Goal: Information Seeking & Learning: Learn about a topic

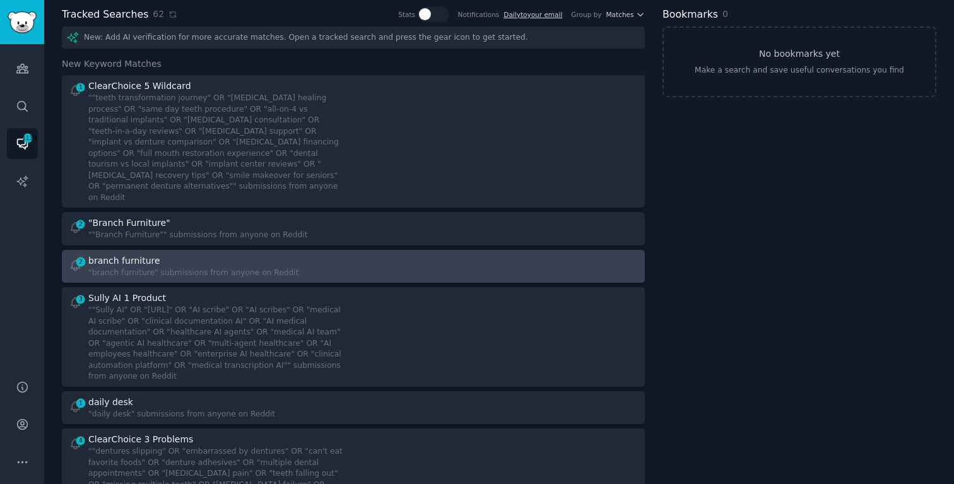
scroll to position [54, 0]
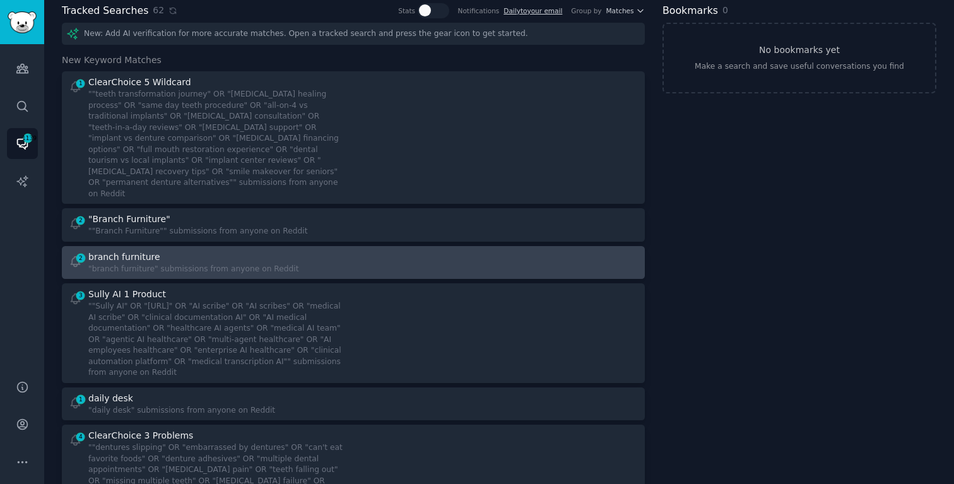
click at [136, 305] on div """Sully AI" OR "[URL]" OR "AI scribe" OR "AI scribes" OR "medical AI scribe" OR…" at bounding box center [216, 340] width 256 height 78
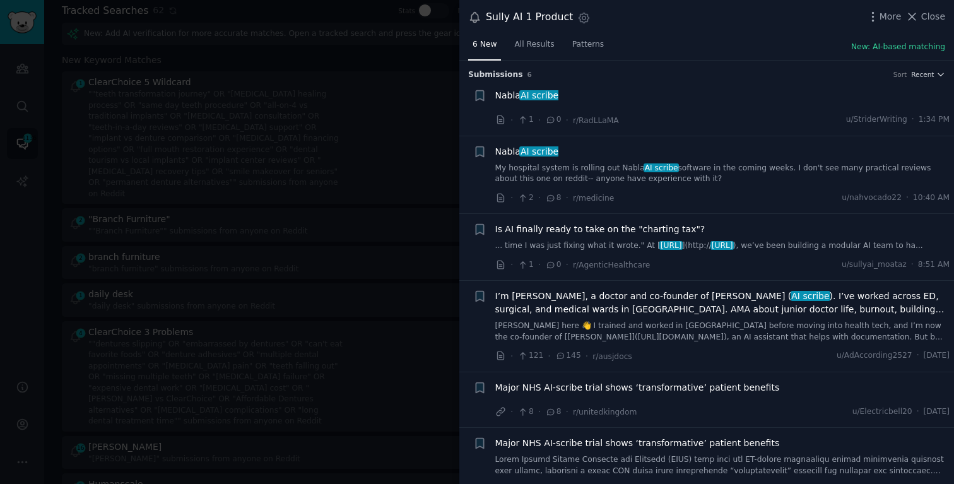
click at [670, 231] on span "Is AI finally ready to take on the "charting tax"?" at bounding box center [600, 229] width 210 height 13
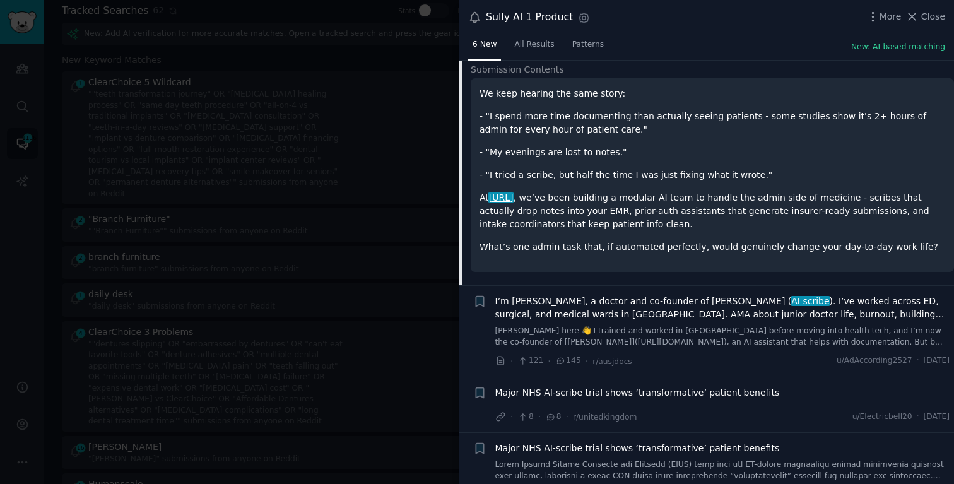
scroll to position [261, 0]
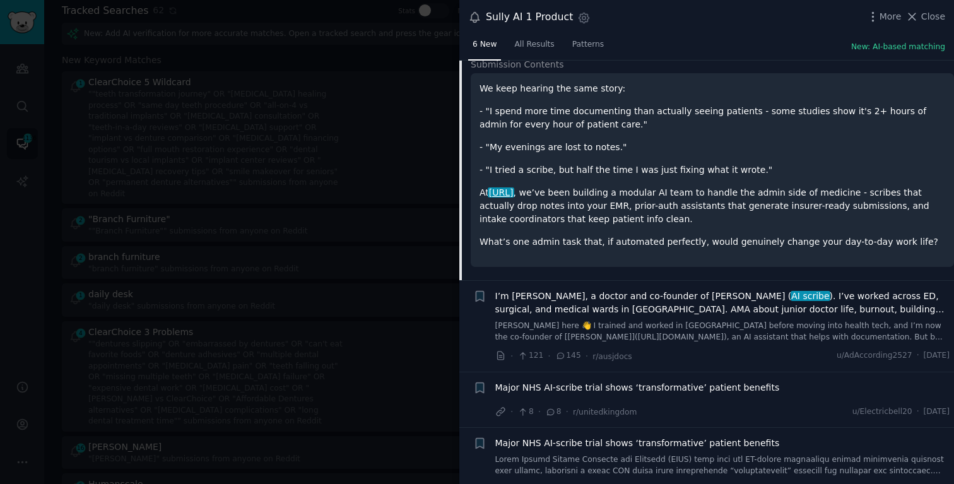
click at [663, 308] on span "I’m [PERSON_NAME], a doctor and co-founder of [PERSON_NAME] ( AI scribe ). I’ve…" at bounding box center [722, 303] width 455 height 26
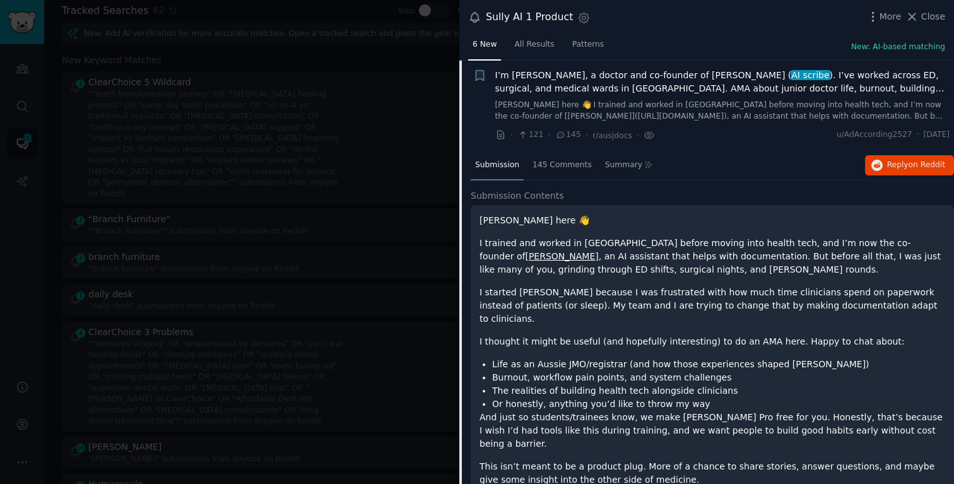
scroll to position [220, 0]
click at [910, 161] on span "on Reddit" at bounding box center [926, 165] width 37 height 9
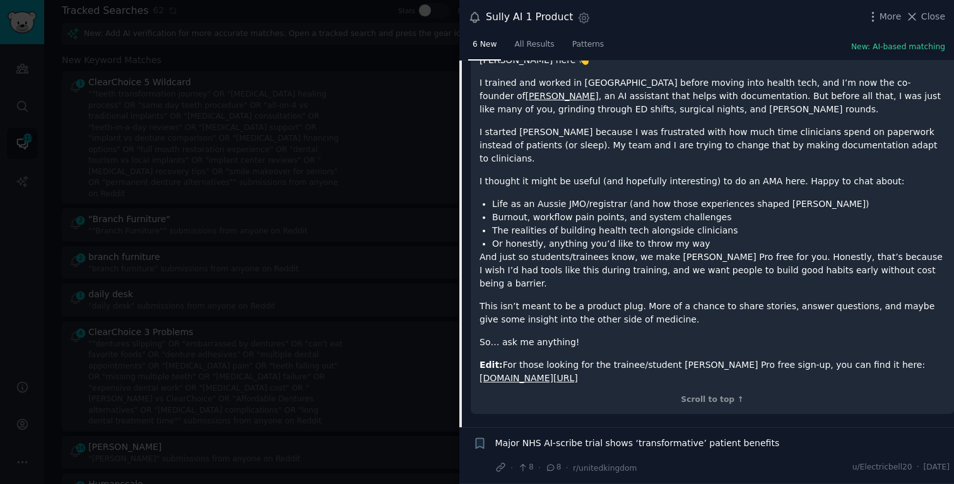
scroll to position [418, 0]
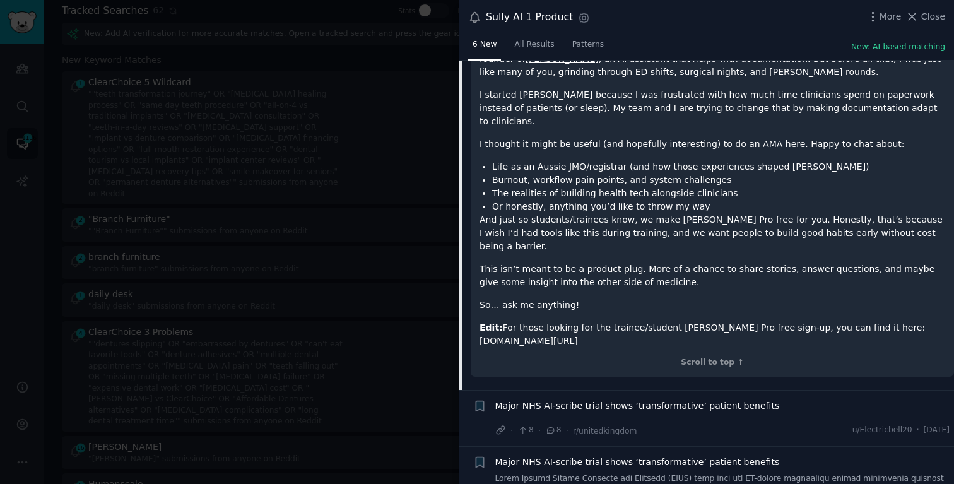
click at [727, 399] on span "Major NHS AI-scribe trial shows ‘transformative’ patient benefits" at bounding box center [637, 405] width 284 height 13
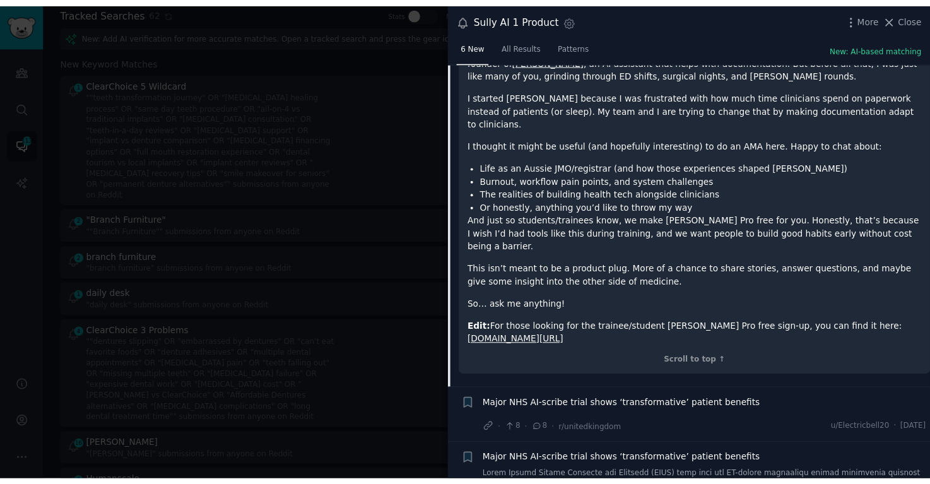
scroll to position [211, 0]
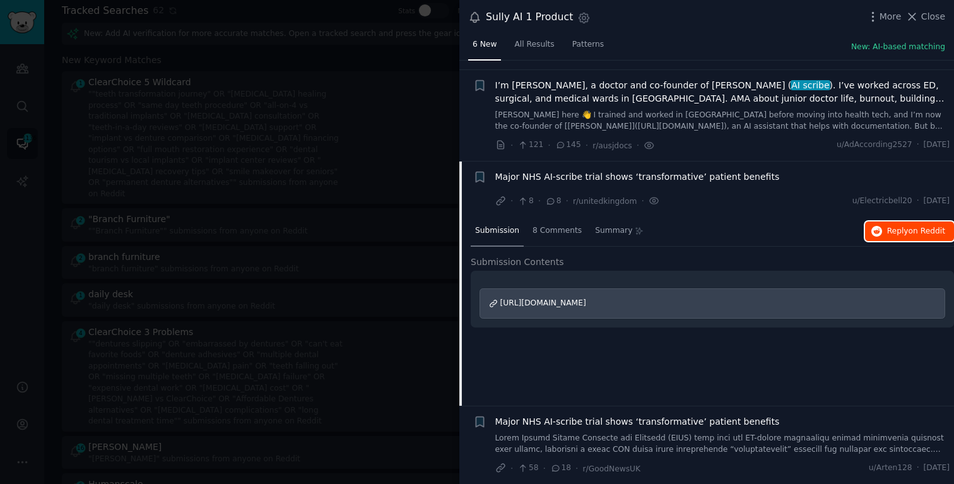
click at [888, 231] on span "Reply on Reddit" at bounding box center [916, 231] width 58 height 11
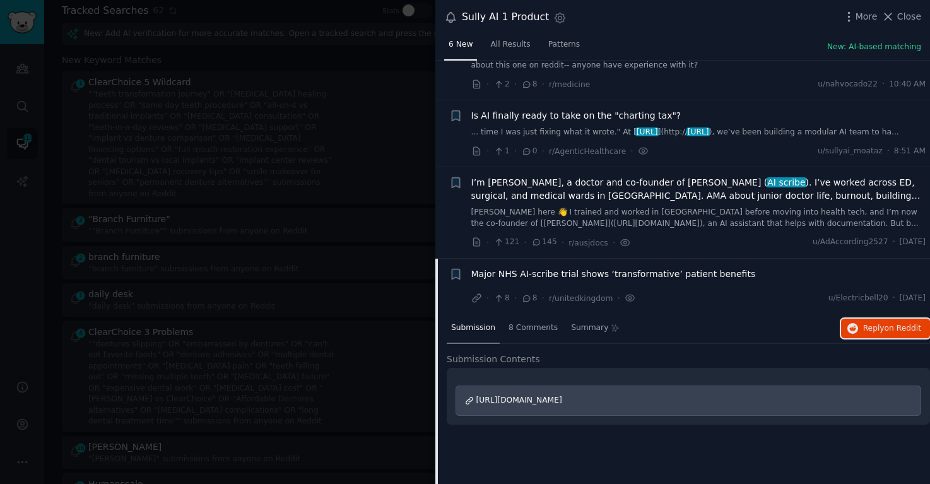
scroll to position [108, 0]
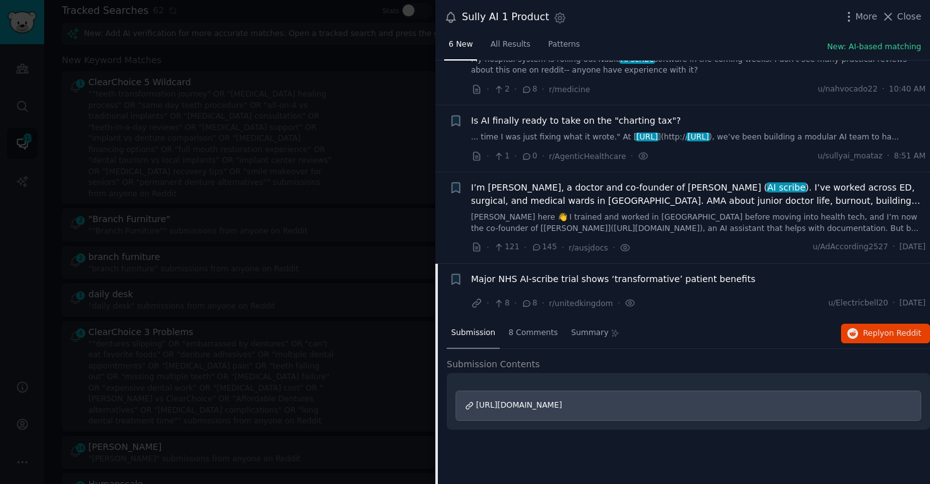
click at [465, 49] on span "6 New" at bounding box center [460, 44] width 24 height 11
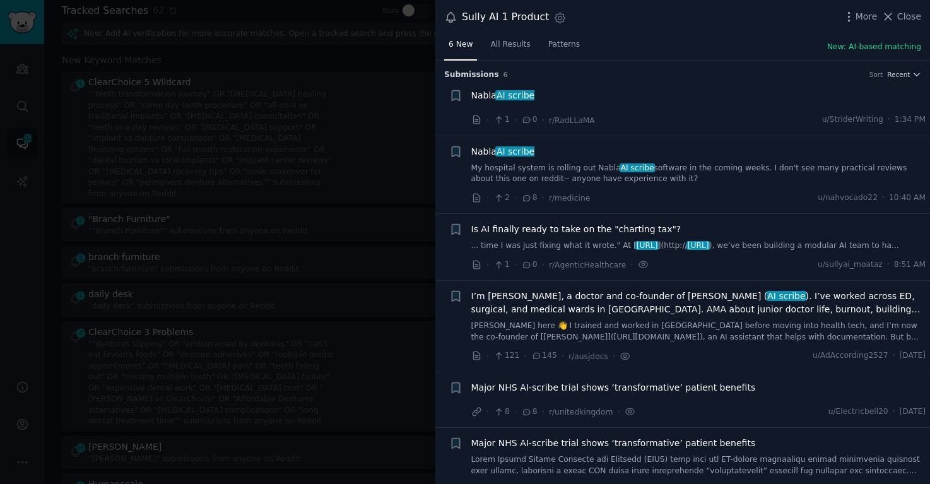
click at [346, 180] on div at bounding box center [465, 242] width 930 height 484
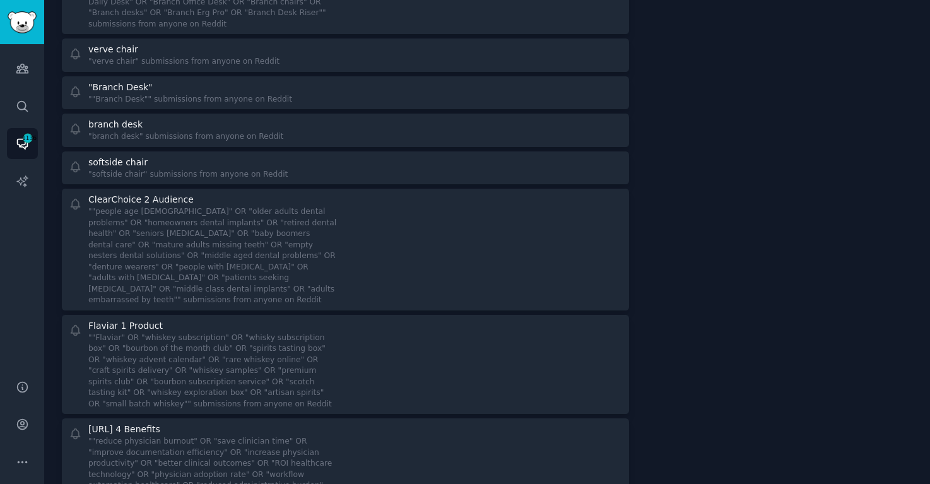
scroll to position [2618, 0]
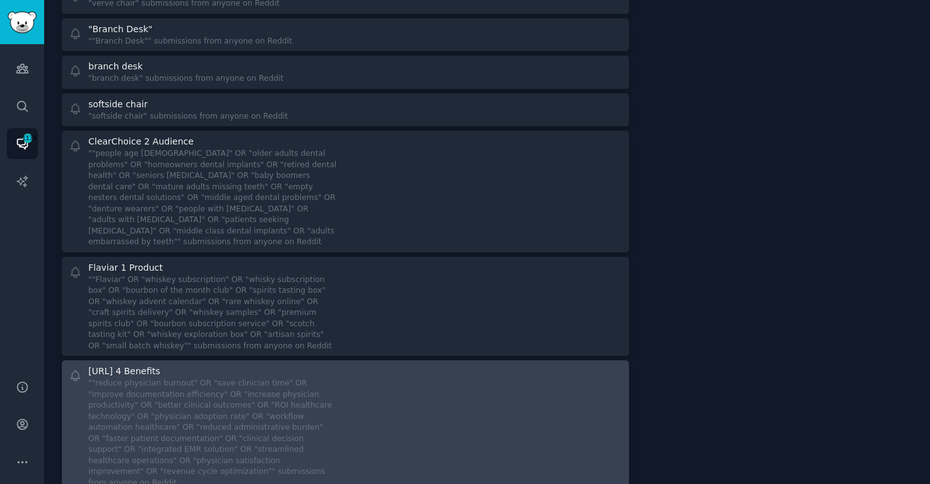
click at [368, 365] on div at bounding box center [488, 427] width 268 height 124
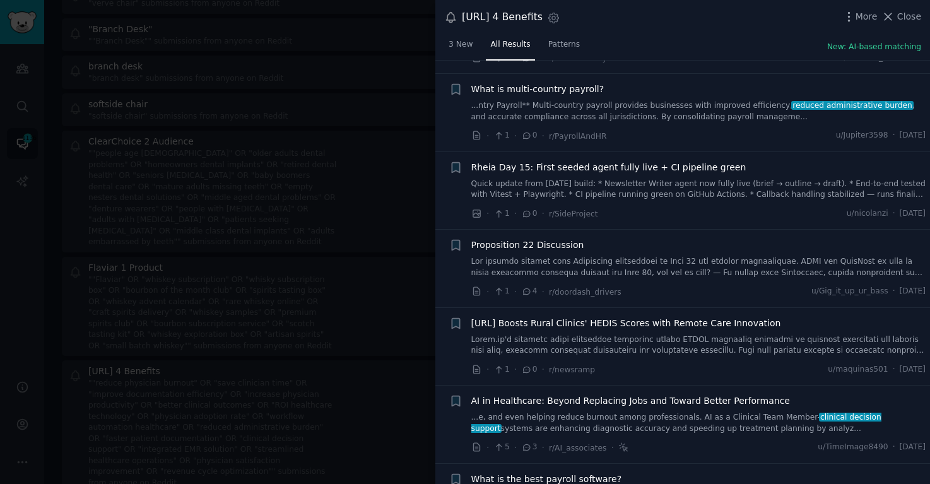
scroll to position [163, 0]
click at [529, 450] on icon at bounding box center [526, 446] width 11 height 9
click at [551, 422] on link "...e, and even helping reduce burnout among professionals. AI as a Clinical Tea…" at bounding box center [698, 422] width 455 height 22
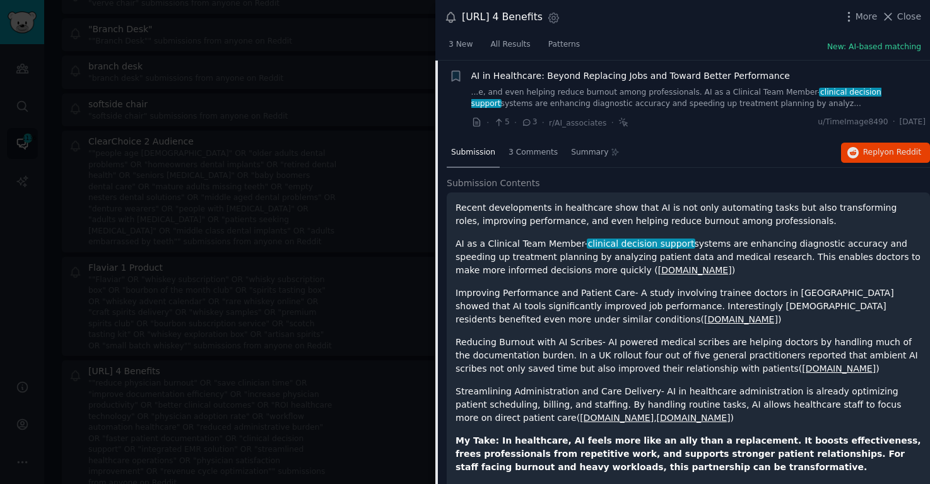
scroll to position [487, 0]
click at [880, 153] on span "Reply on Reddit" at bounding box center [892, 152] width 58 height 11
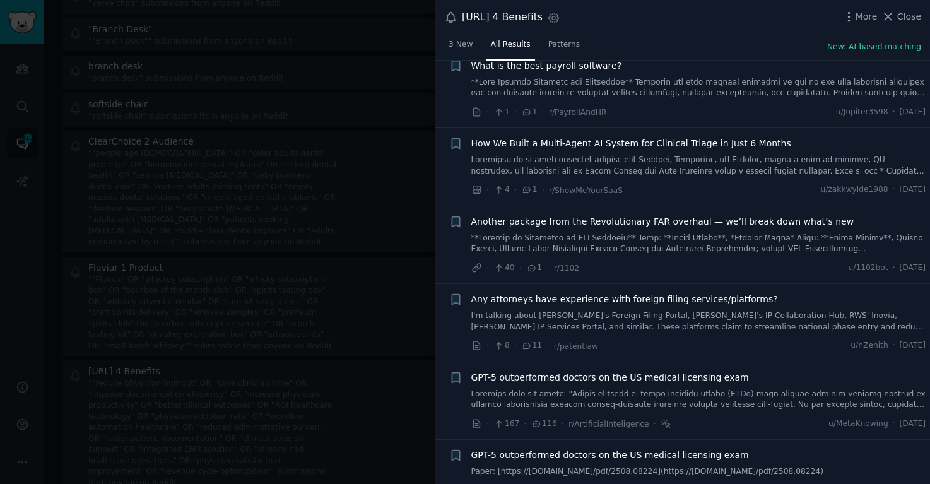
scroll to position [578, 0]
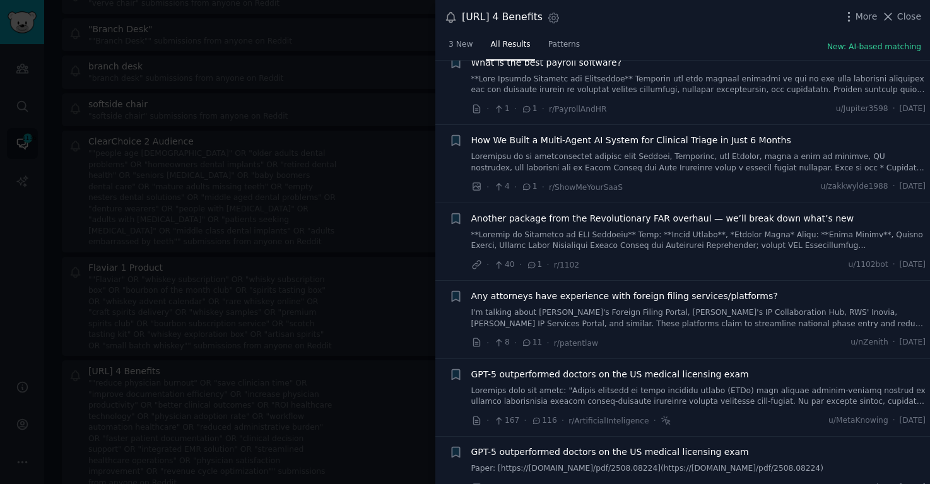
click at [721, 141] on span "How We Built a Multi-Agent AI System for Clinical Triage in Just 6 Months" at bounding box center [631, 140] width 320 height 13
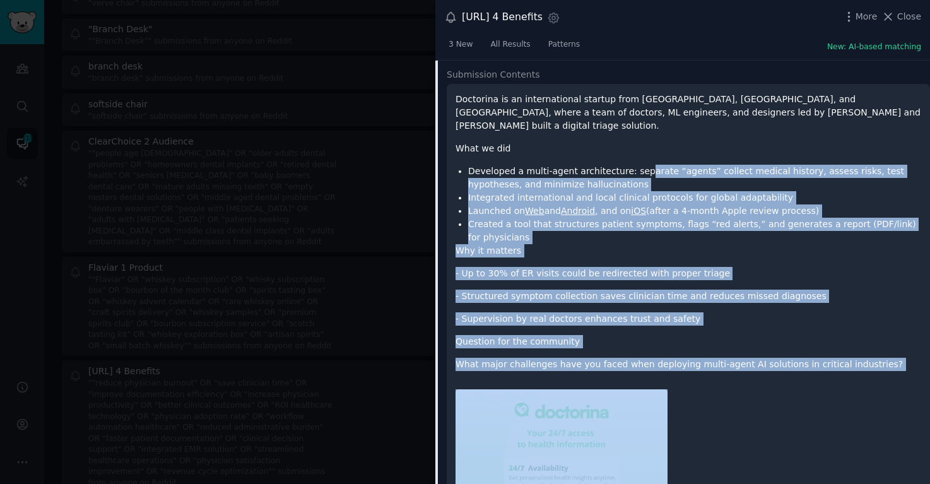
scroll to position [747, 0]
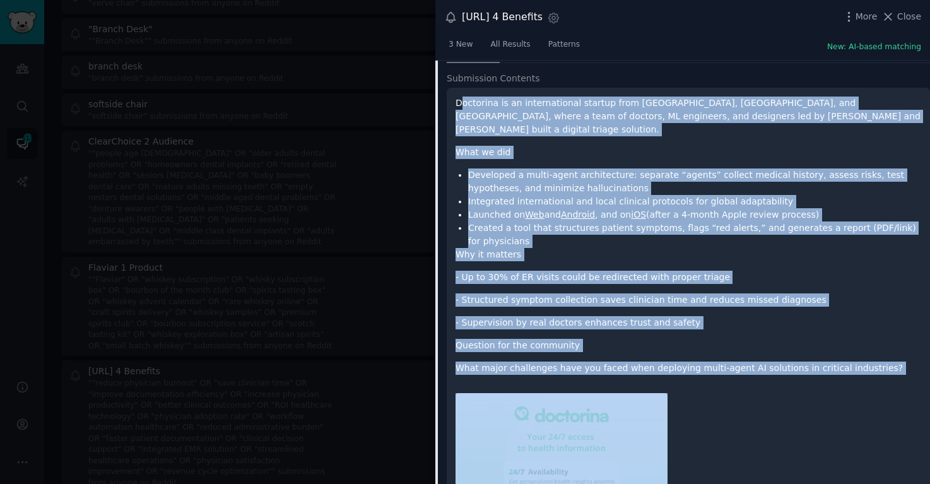
drag, startPoint x: 872, startPoint y: 291, endPoint x: 462, endPoint y: 97, distance: 453.1
click at [462, 97] on div "Doctorina is an international startup from [GEOGRAPHIC_DATA], [GEOGRAPHIC_DATA]…" at bounding box center [688, 396] width 483 height 617
click at [458, 97] on p "Doctorina is an international startup from [GEOGRAPHIC_DATA], [GEOGRAPHIC_DATA]…" at bounding box center [687, 117] width 465 height 40
copy div "Doctorina is an international startup from [GEOGRAPHIC_DATA], [GEOGRAPHIC_DATA]…"
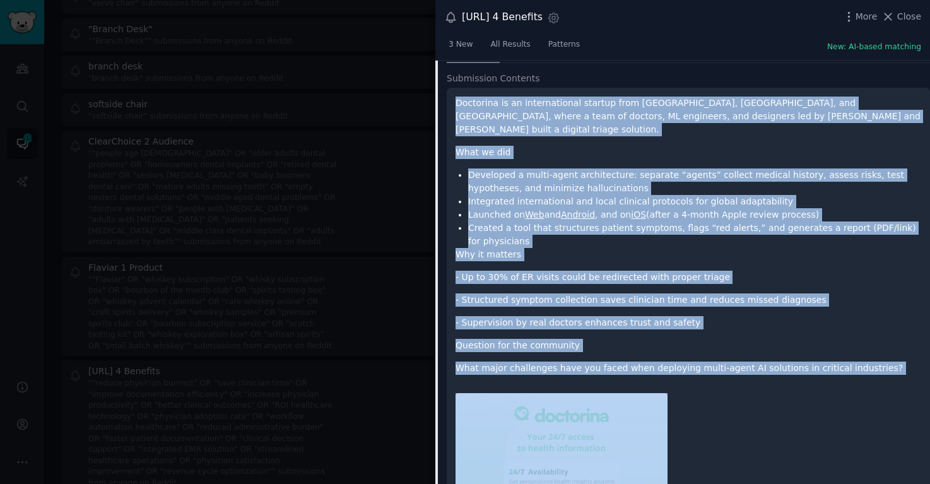
copy div "Doctorina is an international startup from [GEOGRAPHIC_DATA], [GEOGRAPHIC_DATA]…"
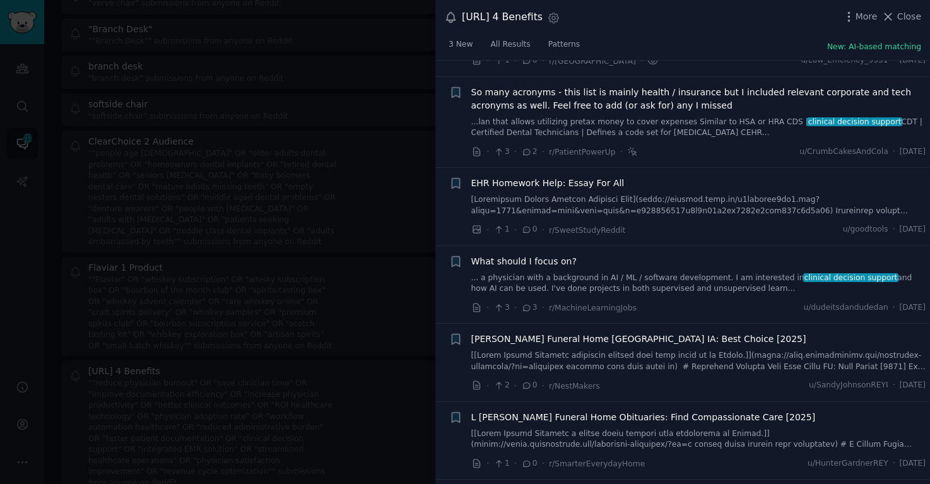
scroll to position [2469, 0]
click at [306, 228] on div at bounding box center [465, 242] width 930 height 484
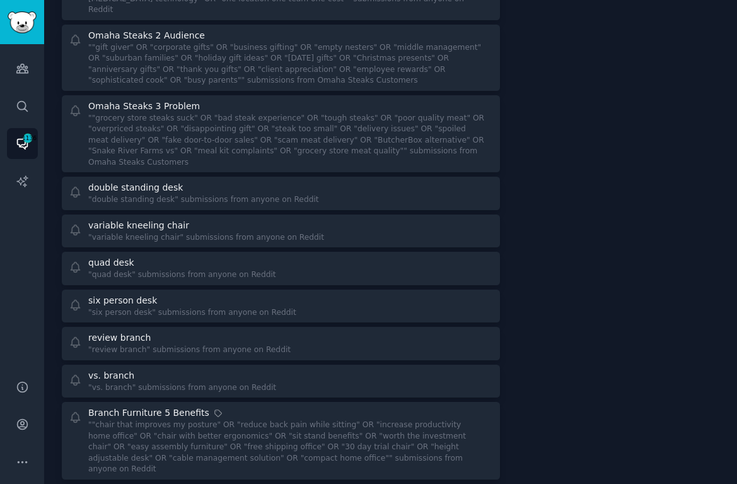
scroll to position [2984, 0]
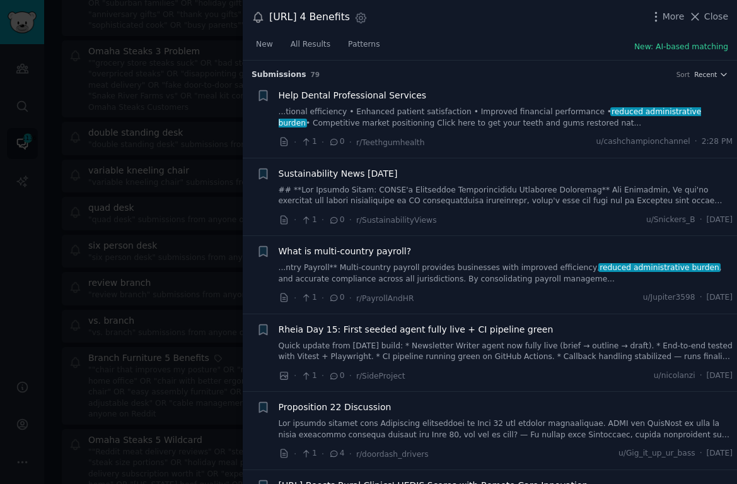
click at [709, 26] on div "[URL] 4 Benefits Settings More Close" at bounding box center [490, 17] width 495 height 35
click at [703, 18] on button "Close" at bounding box center [709, 16] width 40 height 13
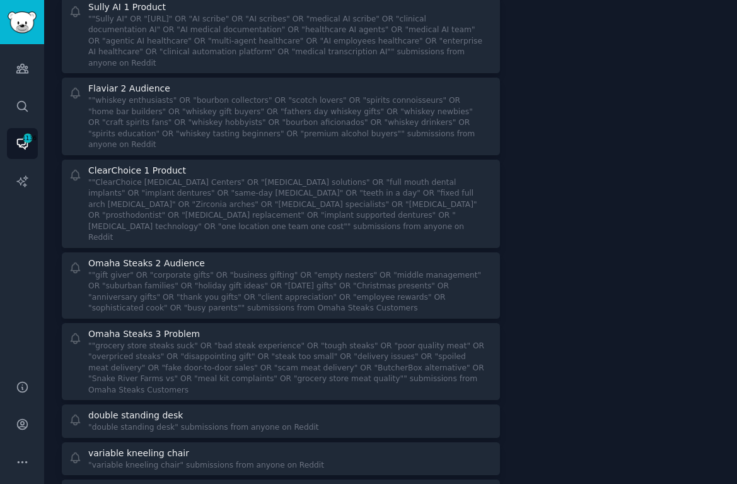
scroll to position [2367, 0]
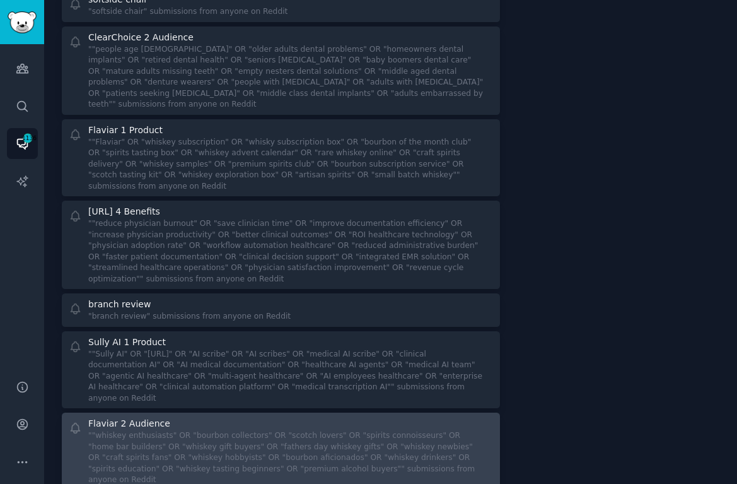
click at [347, 417] on div "Flaviar 2 Audience" at bounding box center [286, 423] width 397 height 13
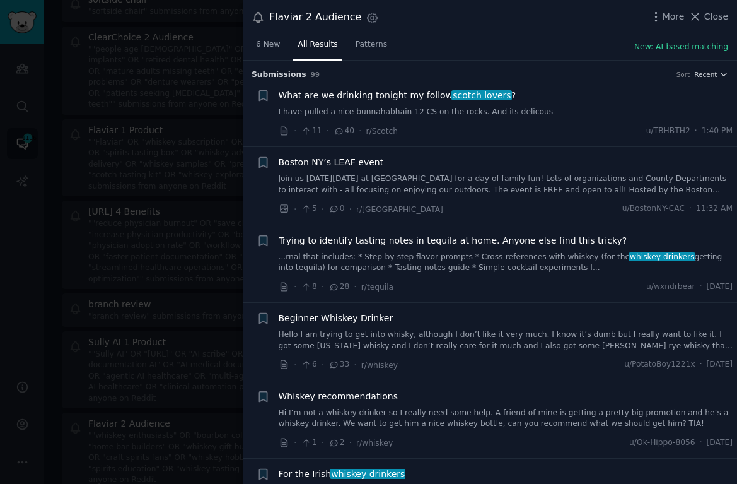
click at [411, 95] on span "What are we drinking tonight my follow scotch lovers ?" at bounding box center [398, 95] width 238 height 13
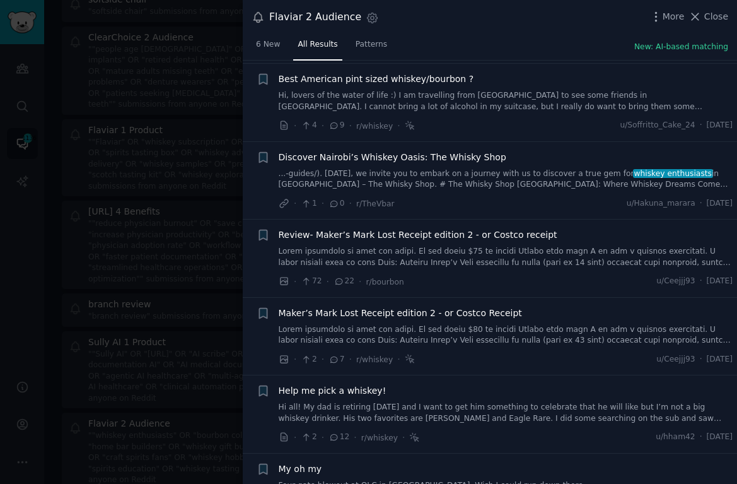
scroll to position [605, 0]
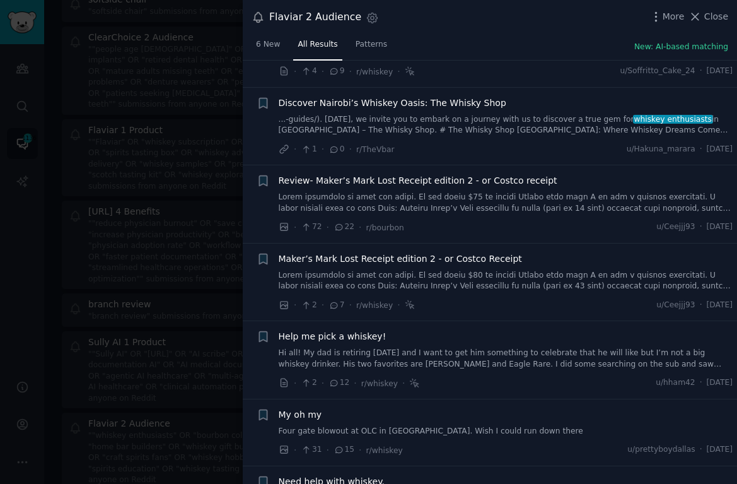
click at [88, 220] on div at bounding box center [368, 242] width 737 height 484
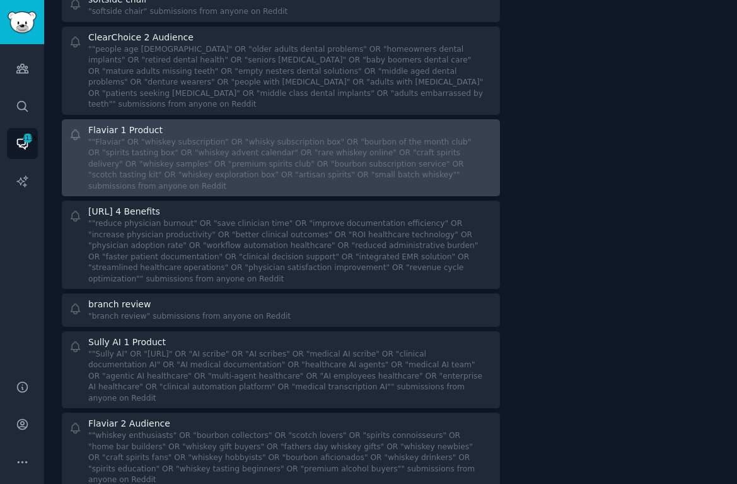
scroll to position [1670, 0]
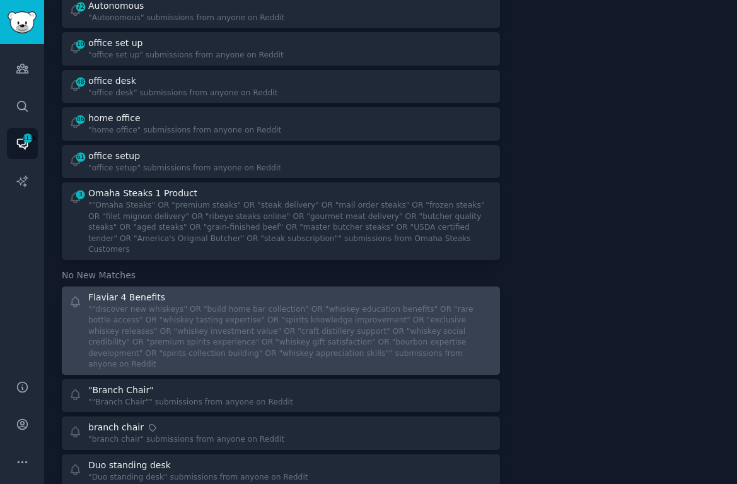
click at [218, 304] on div """discover new whiskeys" OR "build home bar collection" OR "whiskey education b…" at bounding box center [286, 337] width 397 height 66
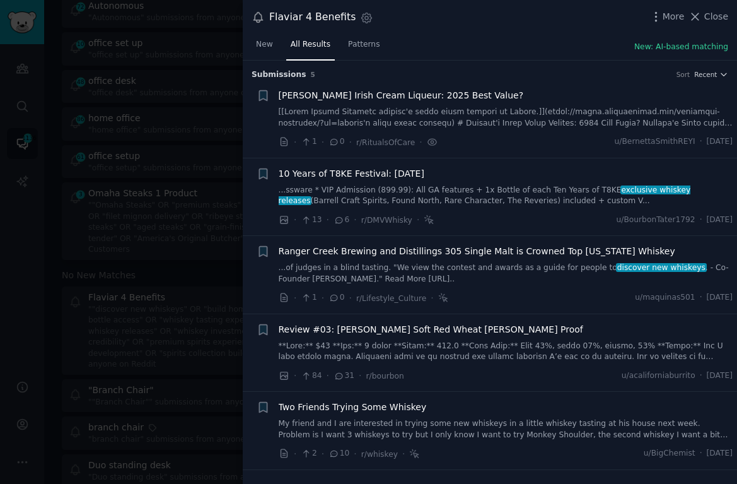
click at [146, 57] on div at bounding box center [368, 242] width 737 height 484
